Goal: Information Seeking & Learning: Learn about a topic

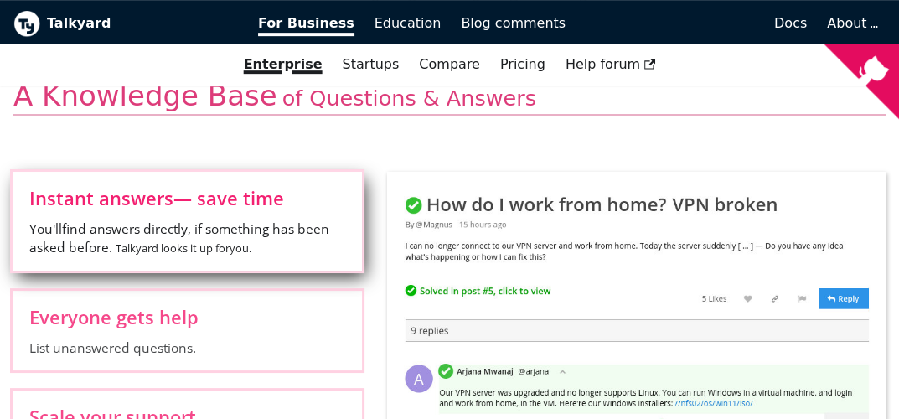
scroll to position [637, 0]
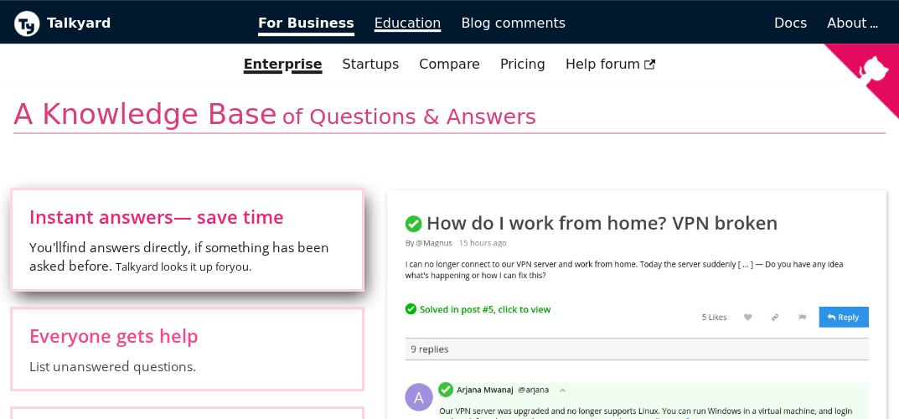
click at [381, 27] on span "Education" at bounding box center [407, 23] width 67 height 16
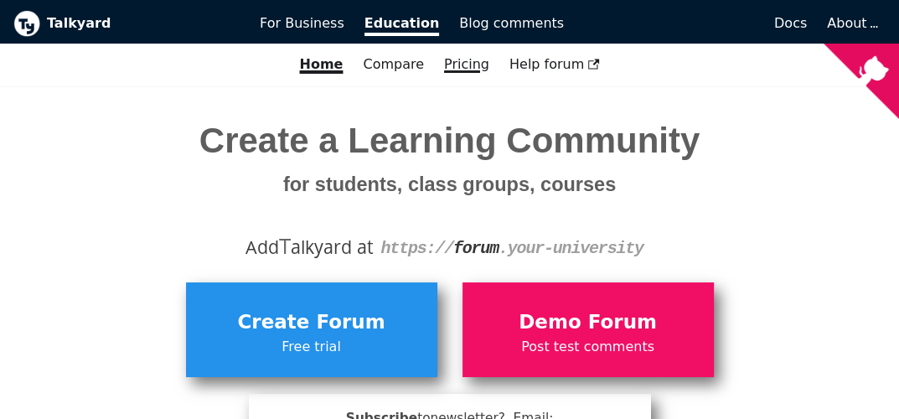
click at [452, 66] on link "Pricing" at bounding box center [466, 64] width 65 height 28
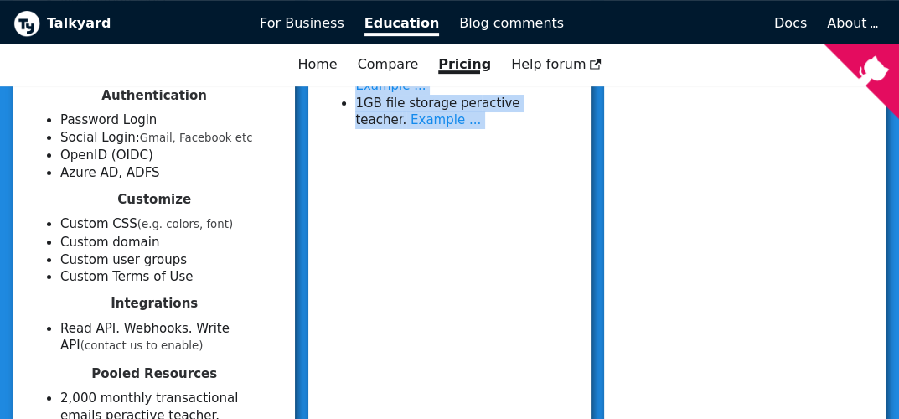
scroll to position [791, 0]
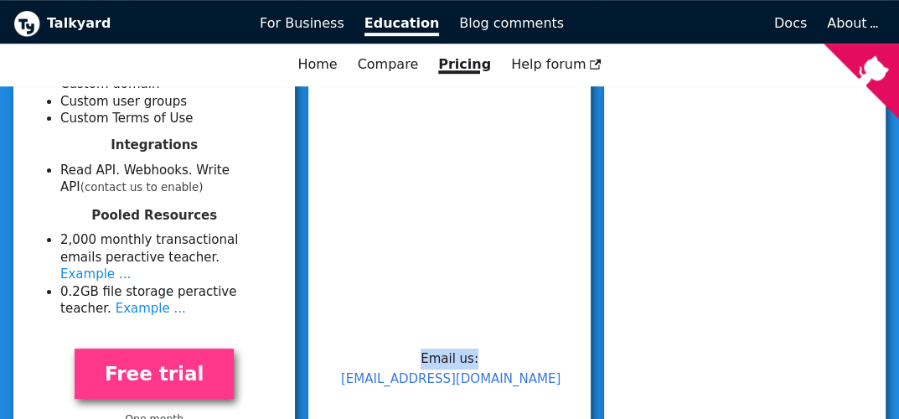
drag, startPoint x: 409, startPoint y: 97, endPoint x: 535, endPoint y: 296, distance: 235.4
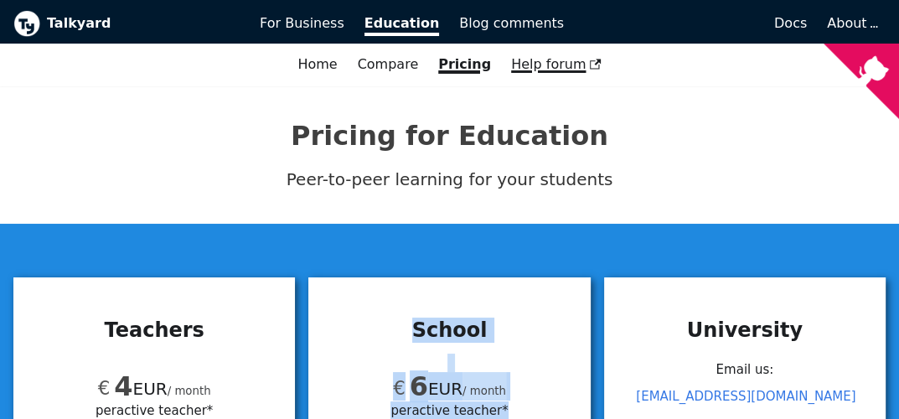
scroll to position [0, 0]
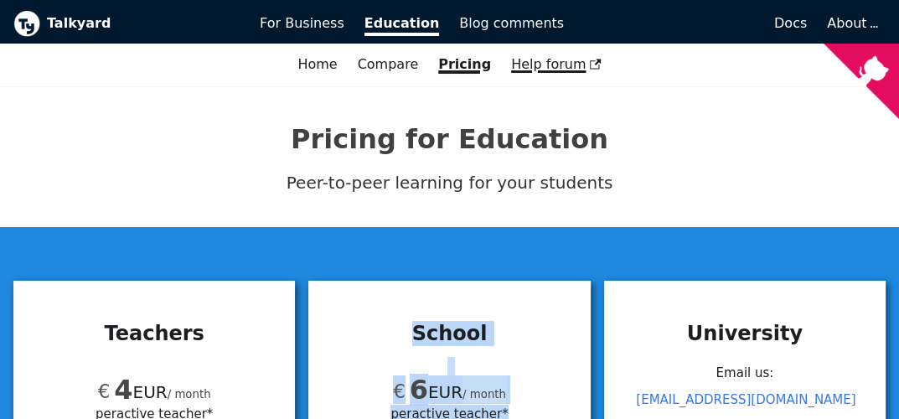
copy div "School € 6 EUR / month per active teacher* Min € 150  / month ( 25 teachers ) A…"
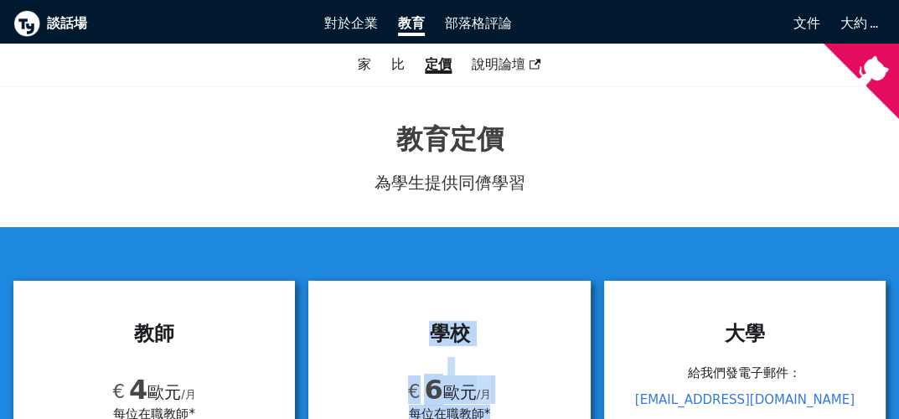
click at [55, 19] on b "談話場" at bounding box center [174, 24] width 254 height 22
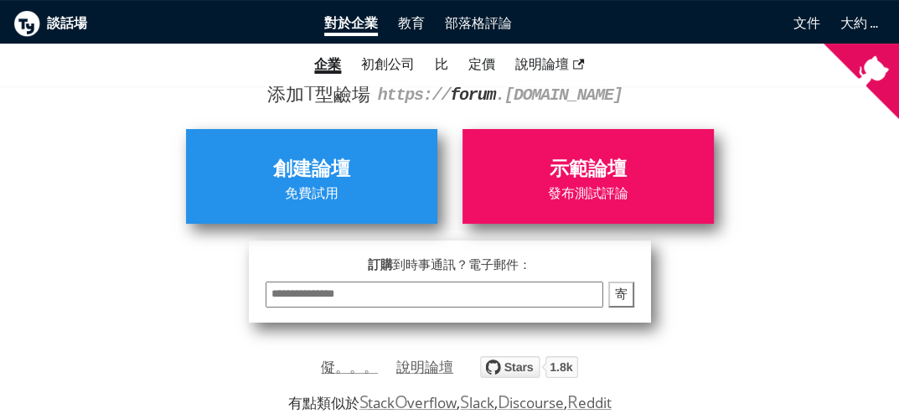
scroll to position [268, 0]
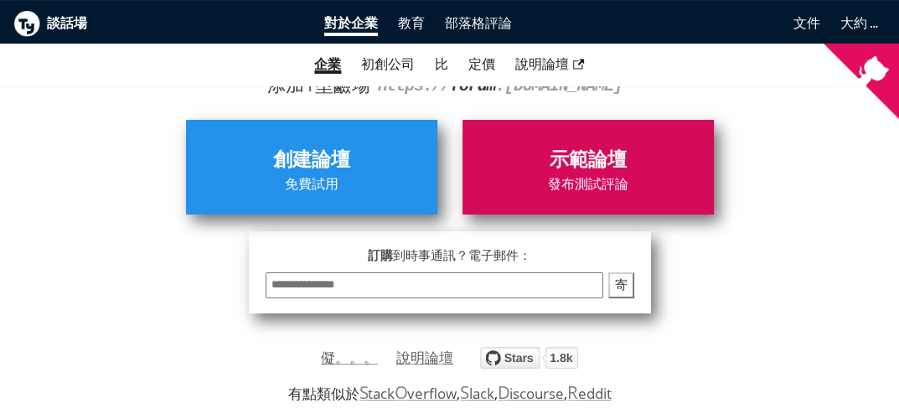
click at [594, 152] on span "示範論壇" at bounding box center [588, 160] width 235 height 32
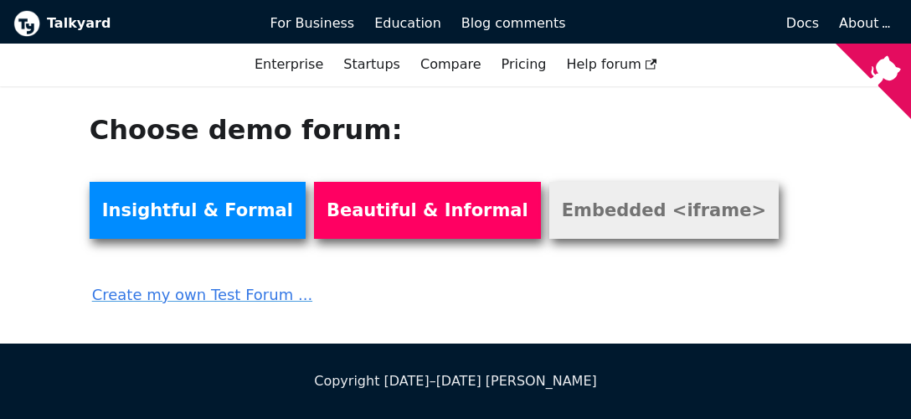
click at [549, 225] on link "Embedded <iframe>" at bounding box center [664, 210] width 230 height 57
